Goal: Check status: Check status

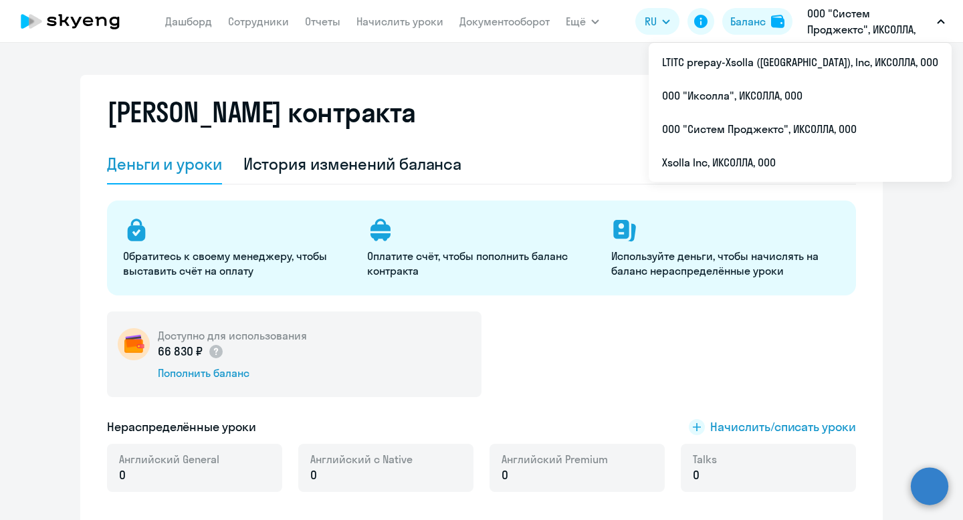
select select "english_adult_not_native_speaker"
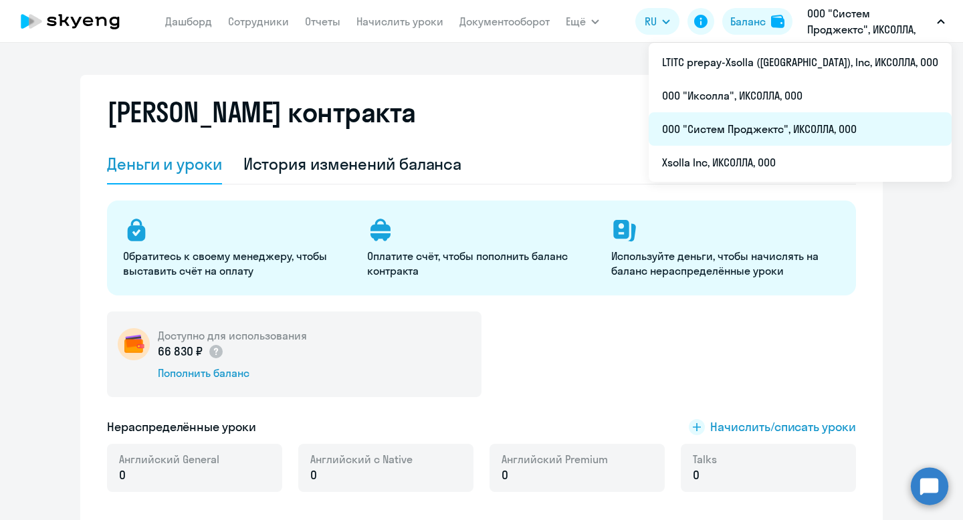
click at [829, 131] on li "ООО "Систем Проджектс", ИКСОЛЛА, ООО" at bounding box center [800, 128] width 303 height 33
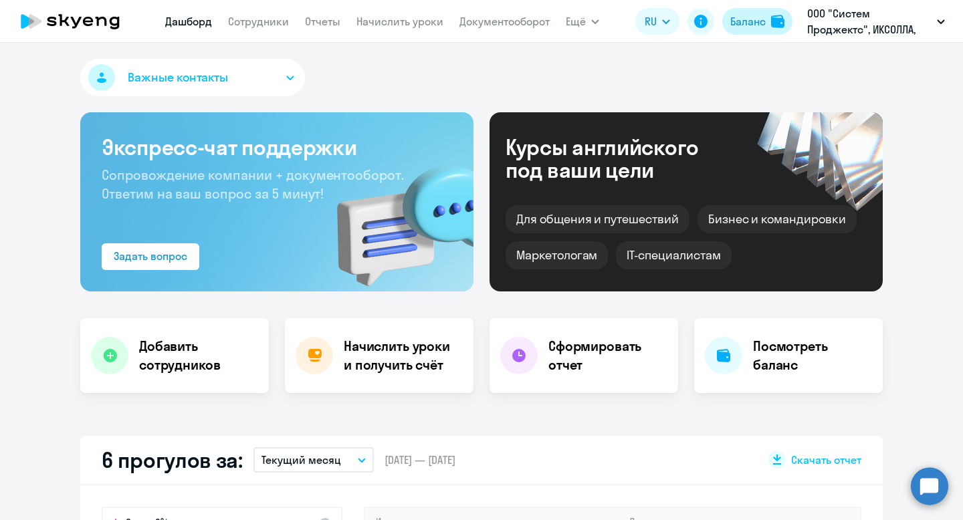
click at [743, 29] on div "Баланс" at bounding box center [747, 21] width 35 height 16
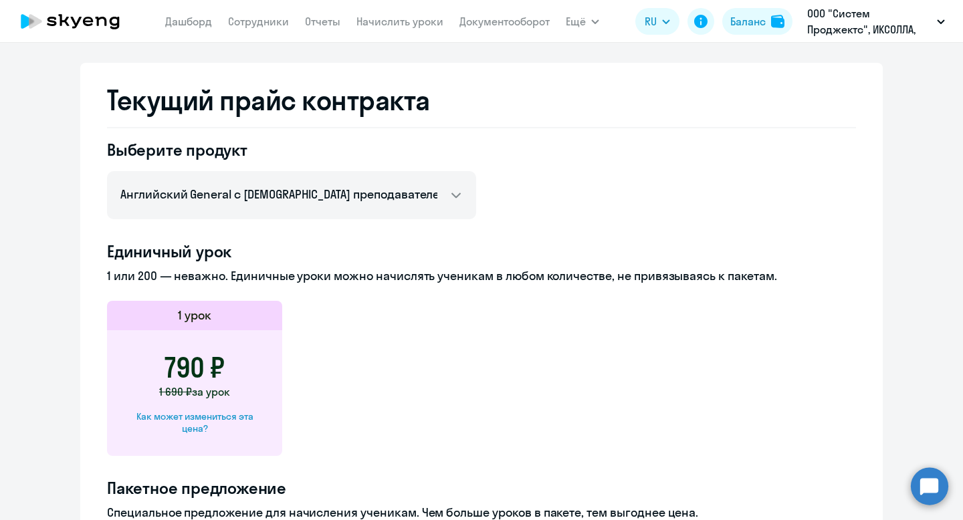
scroll to position [480, 0]
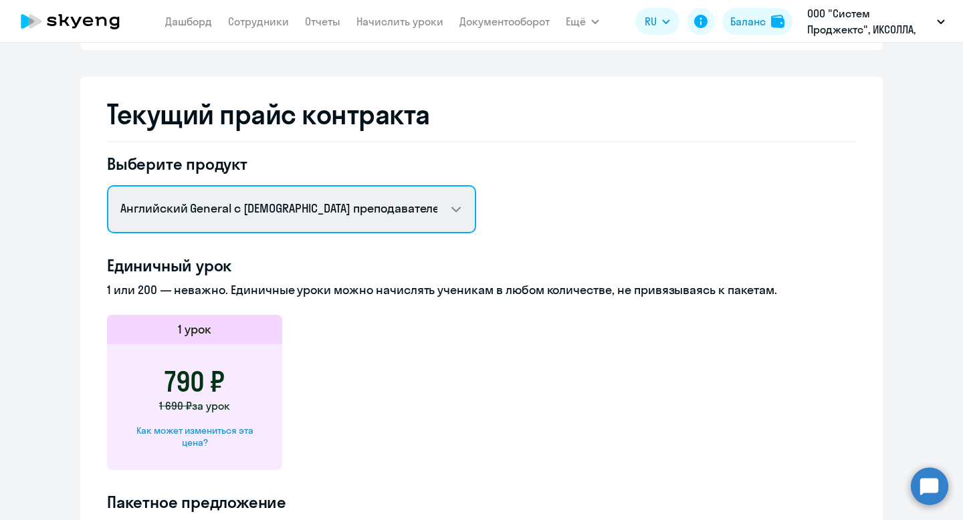
click at [390, 232] on select "Английский General с [DEMOGRAPHIC_DATA] преподавателем Английский General с [DE…" at bounding box center [291, 209] width 369 height 48
select select "english_adult_native_speaker"
click at [107, 185] on select "Английский General с [DEMOGRAPHIC_DATA] преподавателем Английский General с [DE…" at bounding box center [291, 209] width 369 height 48
